Goal: Information Seeking & Learning: Learn about a topic

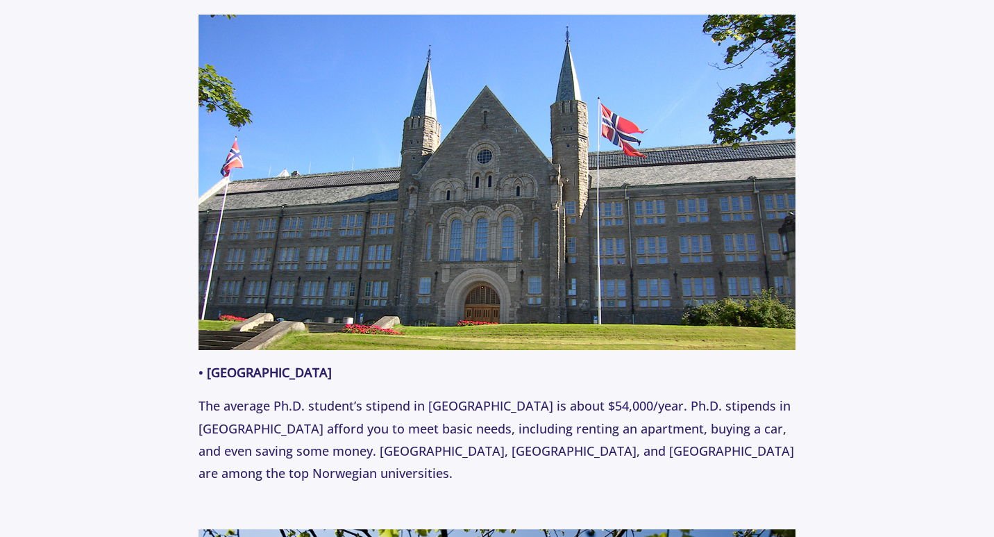
scroll to position [1111, 0]
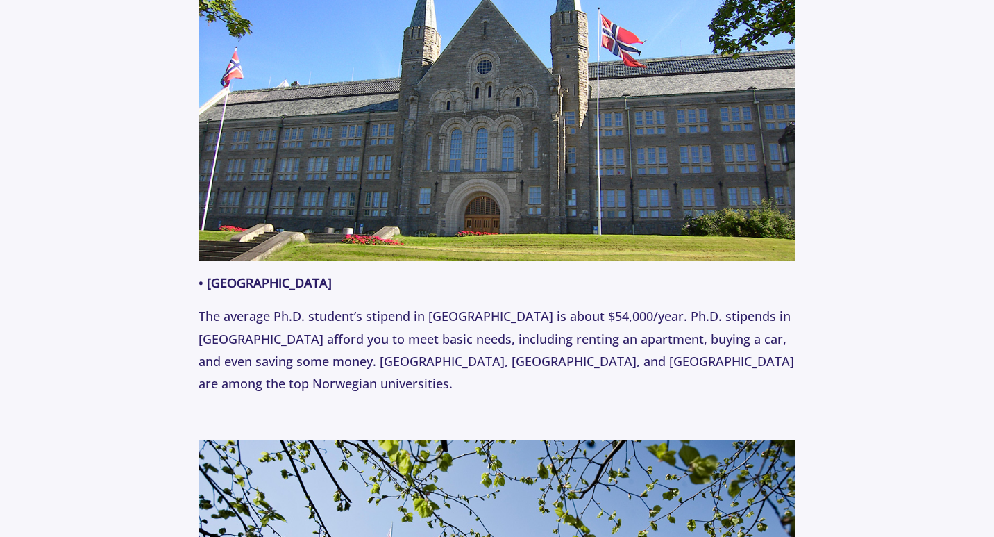
drag, startPoint x: 464, startPoint y: 385, endPoint x: 199, endPoint y: 282, distance: 285.3
copy p "• Norway The average Ph.D. student’s stipend in [GEOGRAPHIC_DATA] is about $54,…"
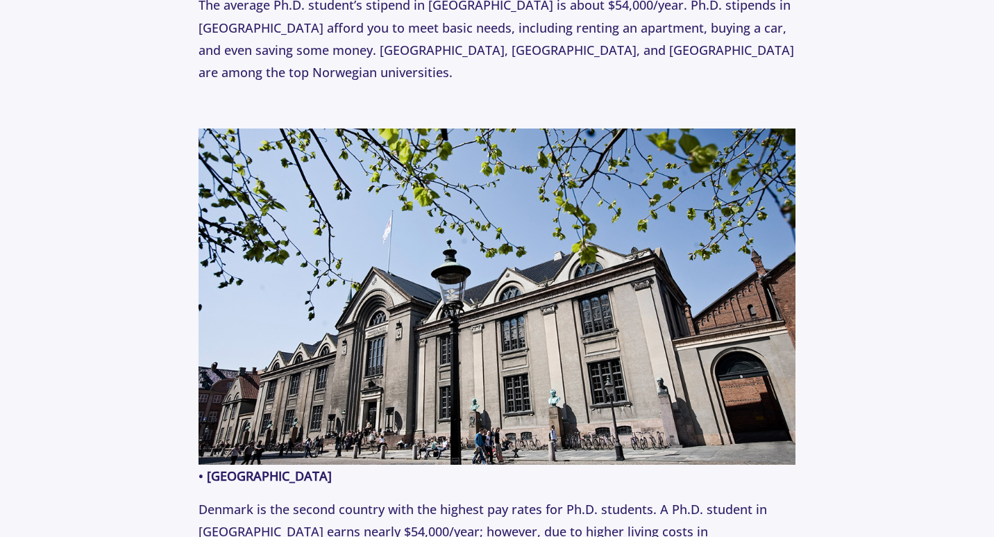
scroll to position [1597, 0]
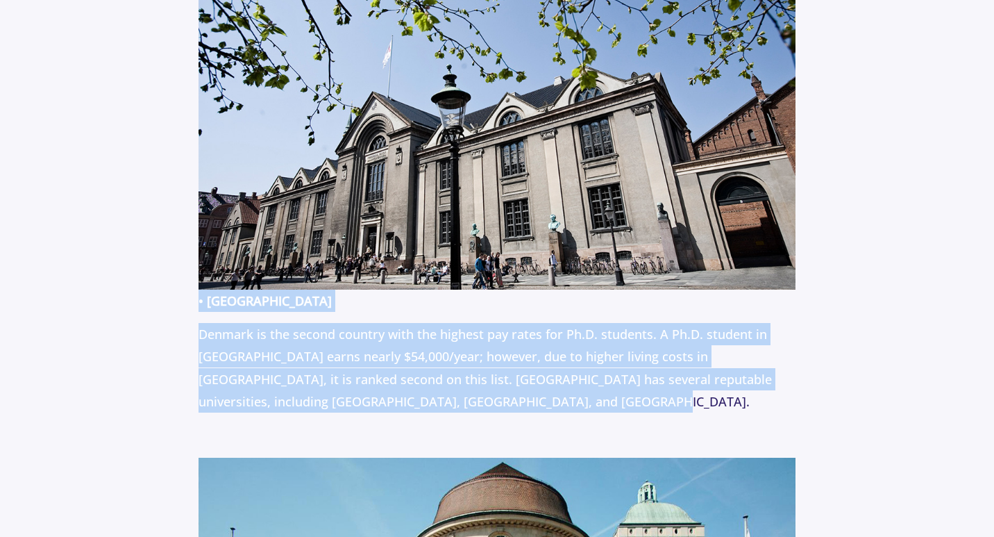
drag, startPoint x: 528, startPoint y: 399, endPoint x: 201, endPoint y: 300, distance: 341.8
copy p "• Denmark Denmark is the second country with the highest pay rates for Ph.D. st…"
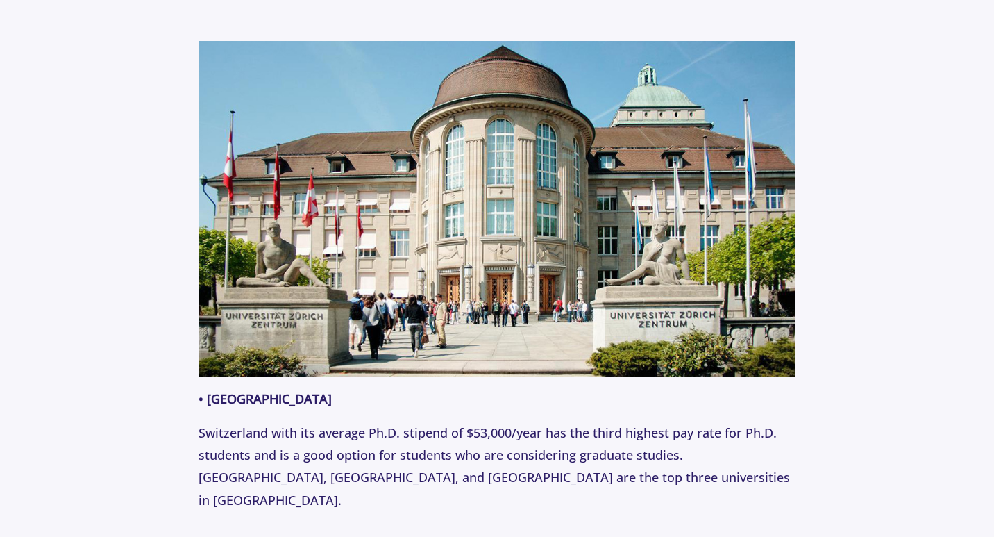
scroll to position [2083, 0]
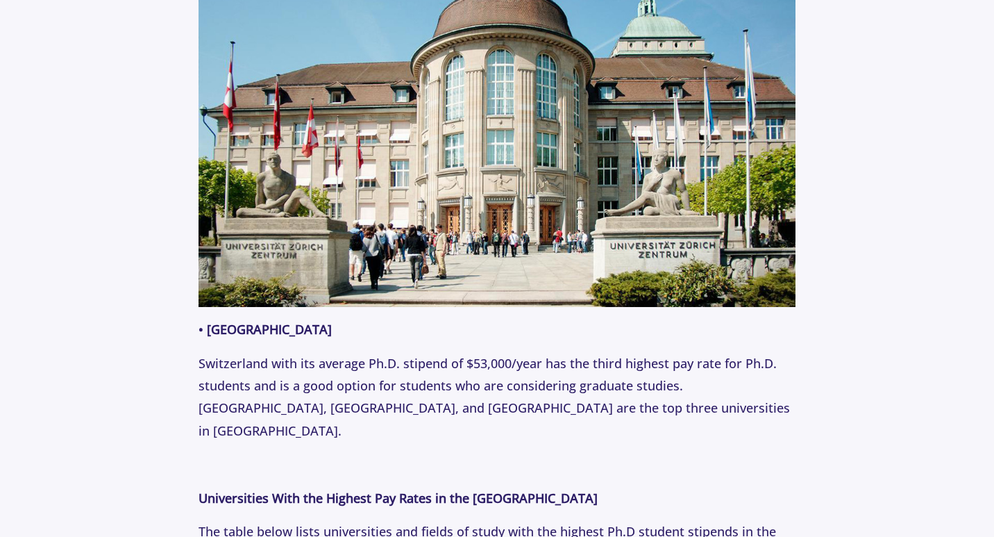
drag, startPoint x: 266, startPoint y: 421, endPoint x: 197, endPoint y: 328, distance: 115.1
copy p "• [GEOGRAPHIC_DATA] Switzerland with its average Ph.D. stipend of $53,000/year …"
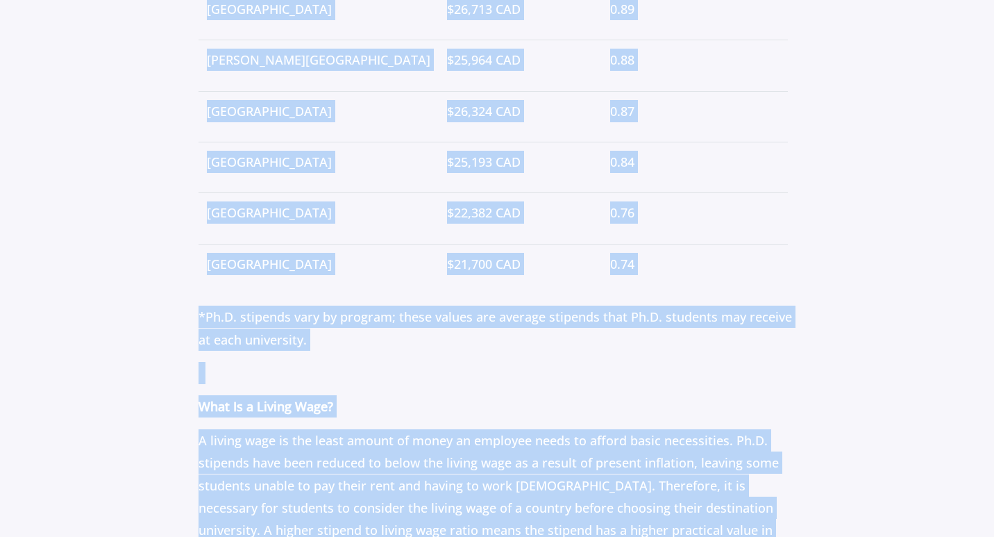
scroll to position [4150, 0]
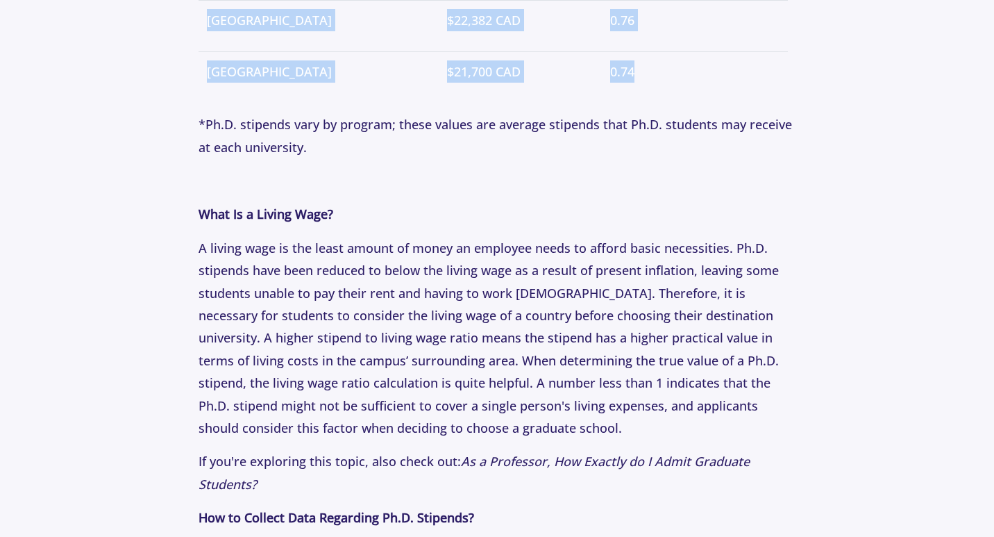
drag, startPoint x: 195, startPoint y: 273, endPoint x: 585, endPoint y: 36, distance: 455.8
copy p "Universities With the Highest Pay Rates in [GEOGRAPHIC_DATA] The [GEOGRAPHIC_DA…"
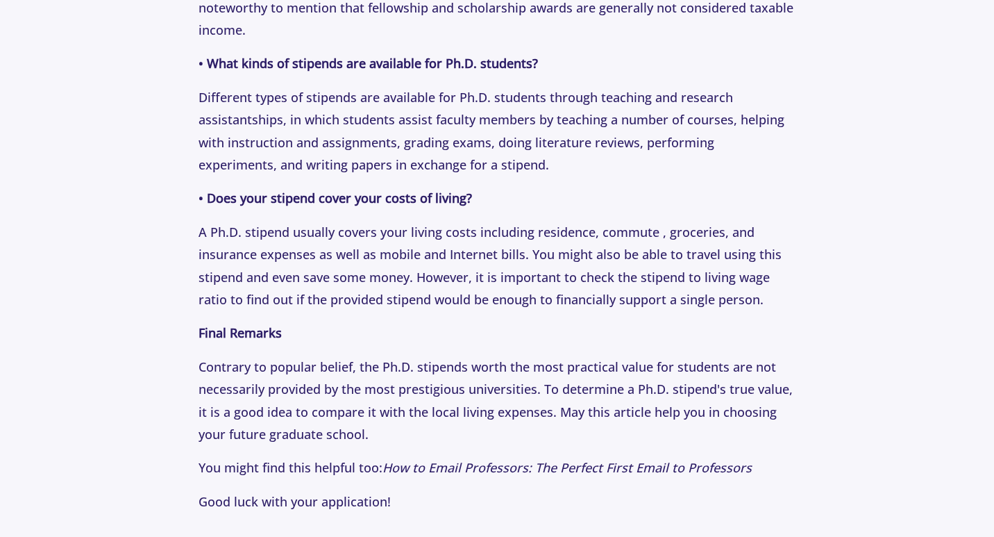
scroll to position [5053, 0]
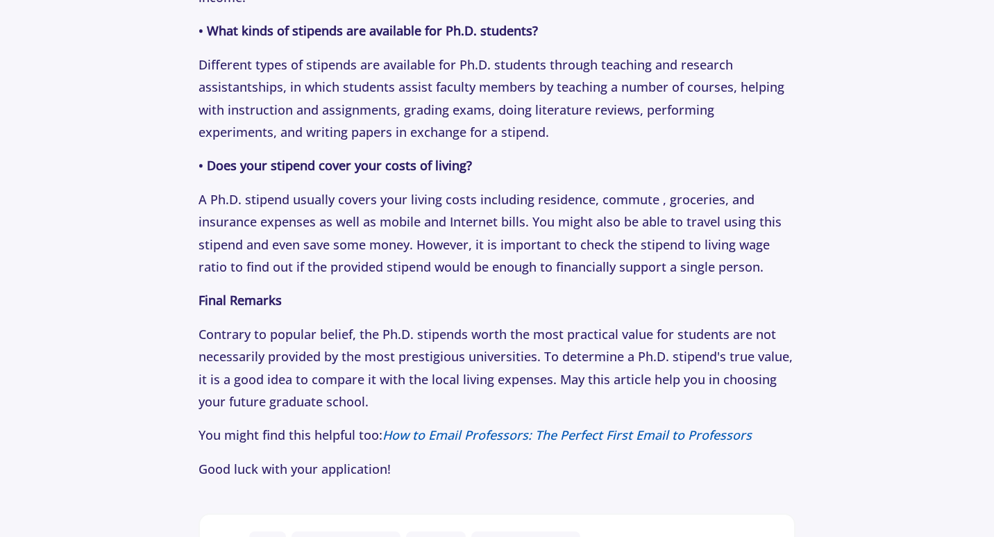
click at [550, 426] on icon "How to Email Professors: The Perfect First Email to Professors" at bounding box center [567, 434] width 369 height 17
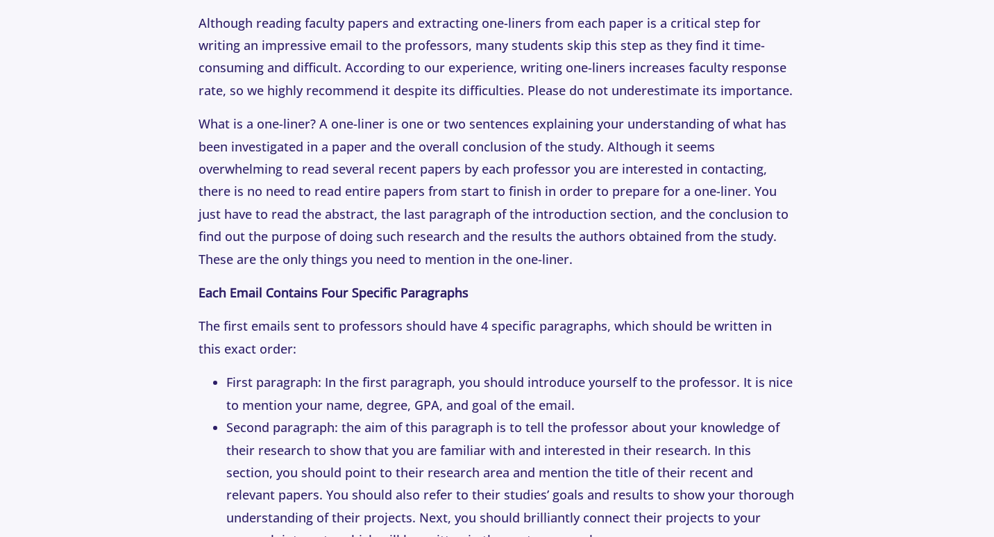
scroll to position [1805, 0]
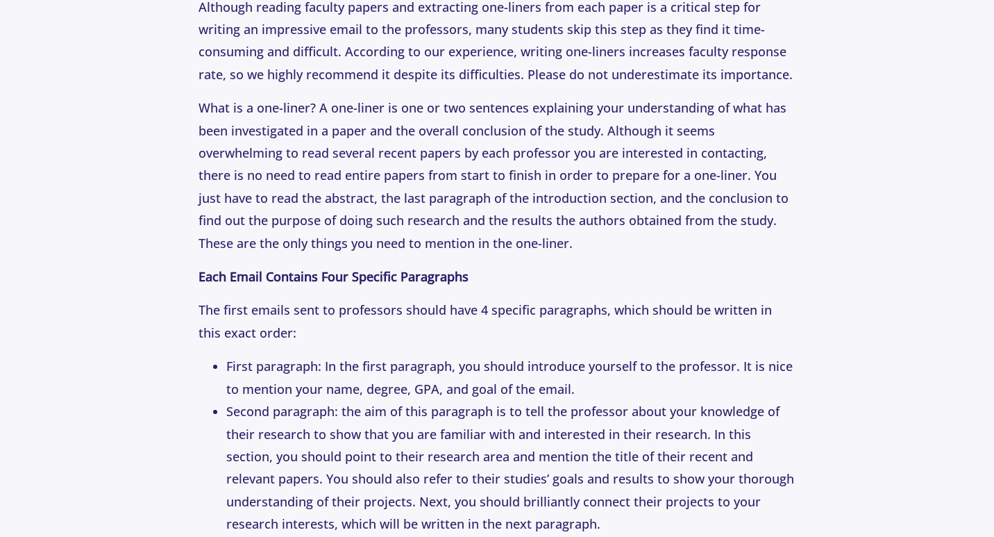
click at [583, 391] on li "First paragraph: In the first paragraph, you should introduce yourself to the p…" at bounding box center [510, 377] width 569 height 45
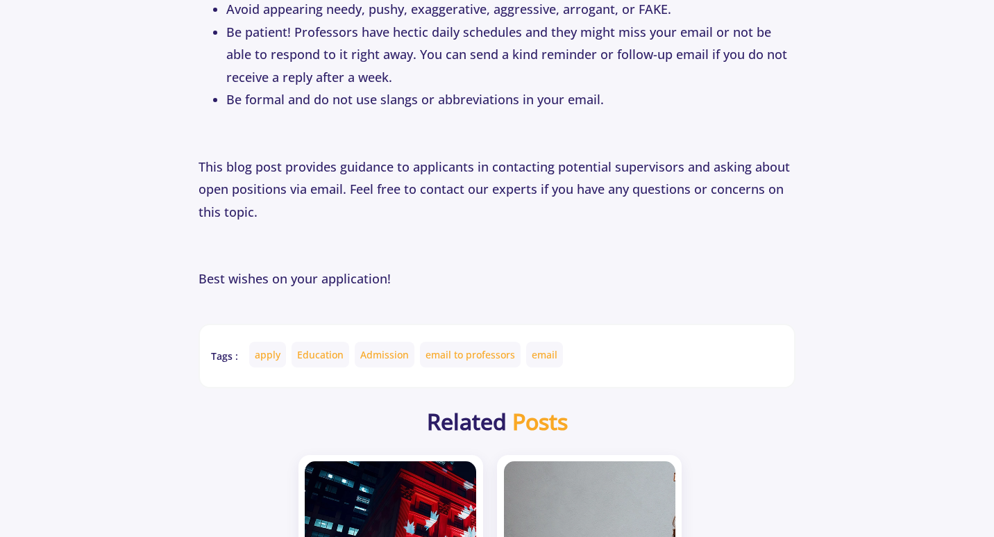
scroll to position [4305, 0]
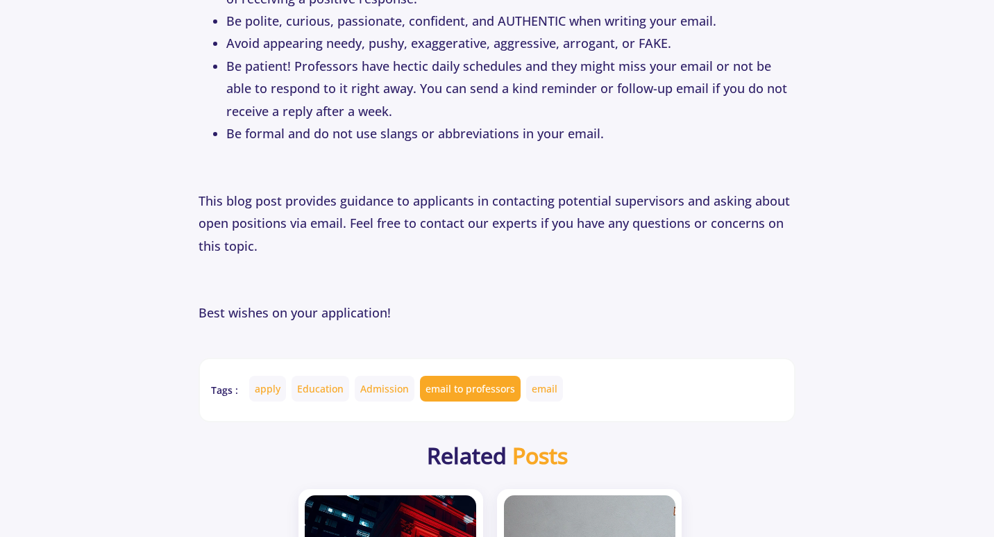
click at [462, 376] on link "email to professors" at bounding box center [470, 389] width 101 height 26
